Goal: Information Seeking & Learning: Check status

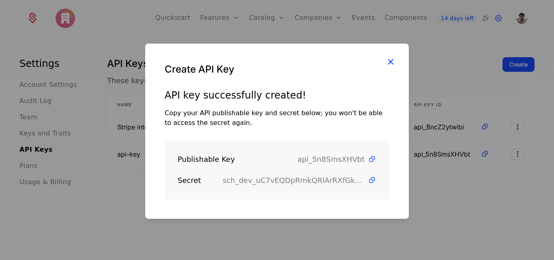
click at [394, 59] on icon "button" at bounding box center [391, 61] width 11 height 11
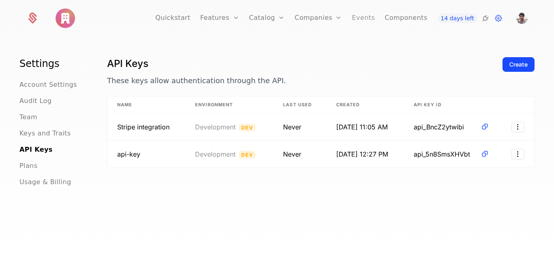
click at [352, 22] on link "Events" at bounding box center [363, 18] width 23 height 37
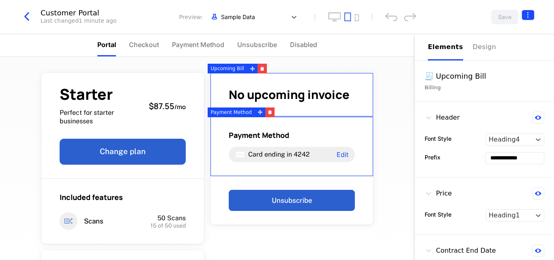
scroll to position [51, 0]
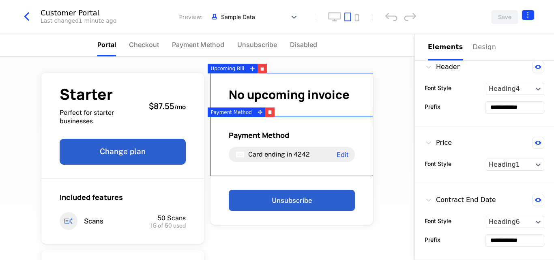
click at [528, 15] on html "**********" at bounding box center [277, 130] width 554 height 260
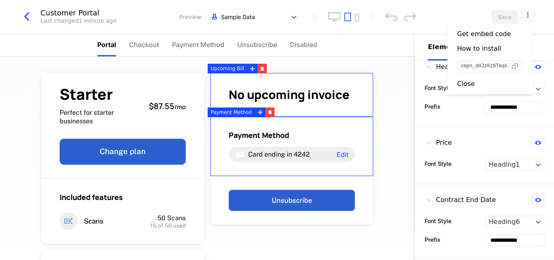
click at [518, 65] on icon "button" at bounding box center [515, 66] width 9 height 9
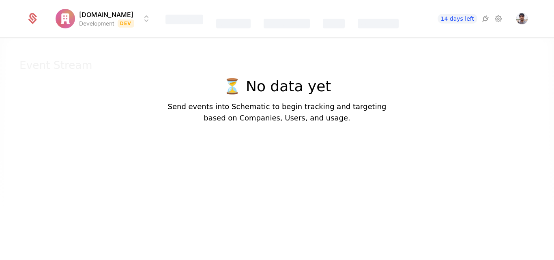
click at [264, 196] on div at bounding box center [277, 163] width 554 height 260
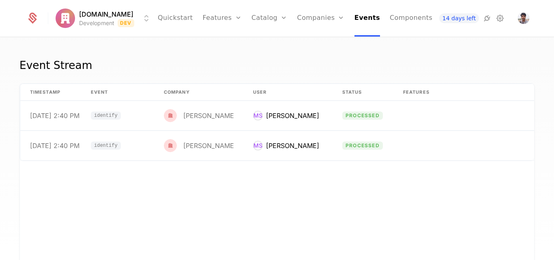
click at [206, 215] on div "timestamp Event Company User Status Features Properties 9/6/25, 2:40 PM identif…" at bounding box center [277, 205] width 515 height 243
click at [346, 117] on span "processed" at bounding box center [363, 116] width 41 height 8
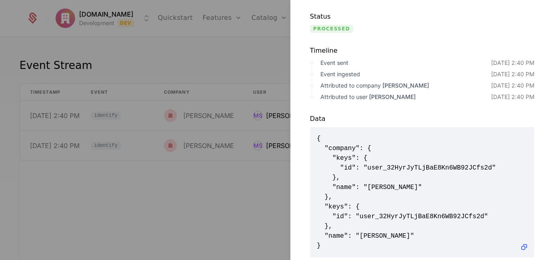
click at [250, 86] on div at bounding box center [277, 130] width 554 height 260
